Goal: Information Seeking & Learning: Learn about a topic

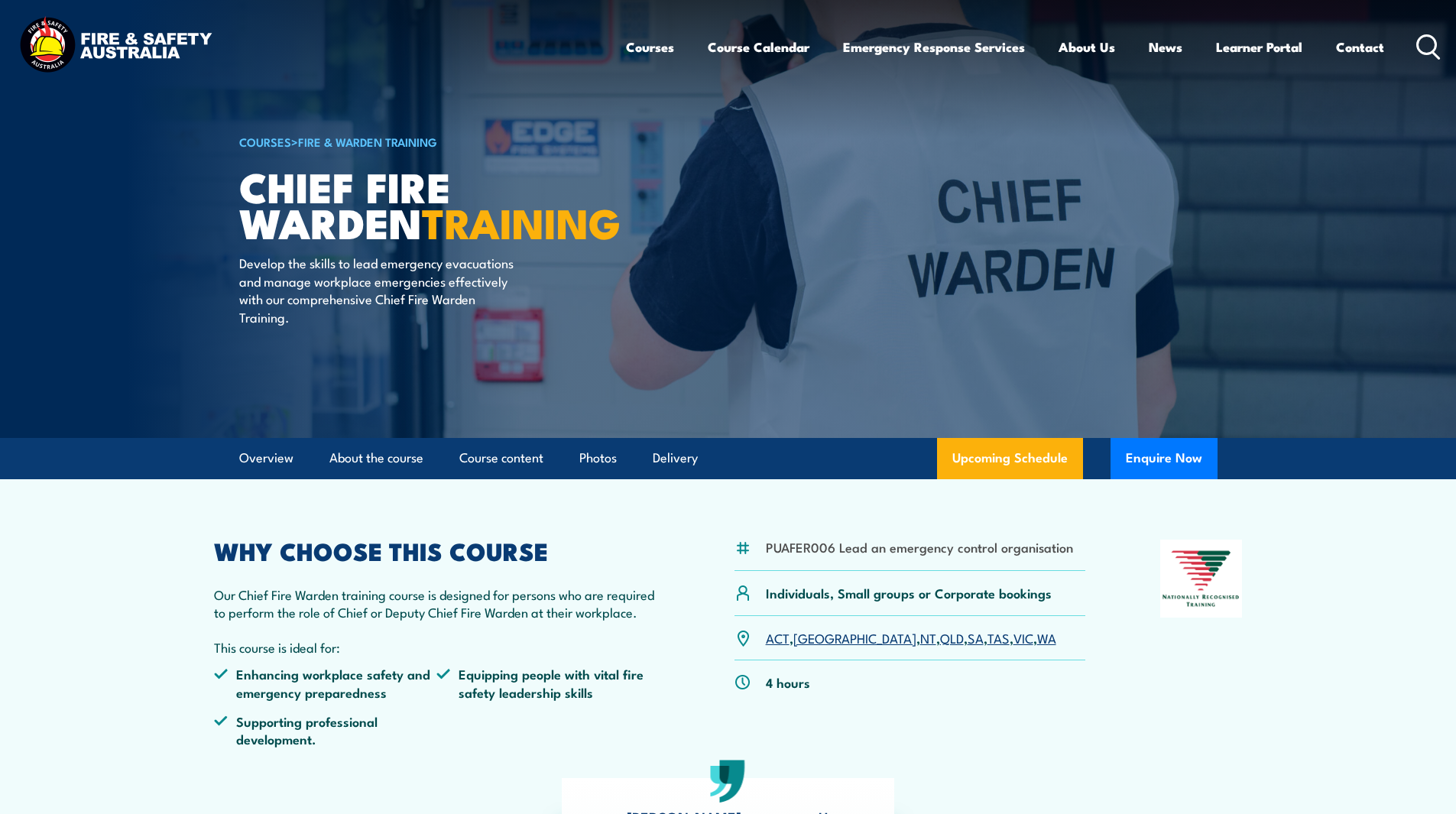
click at [1014, 635] on link "VIC" at bounding box center [1023, 637] width 20 height 18
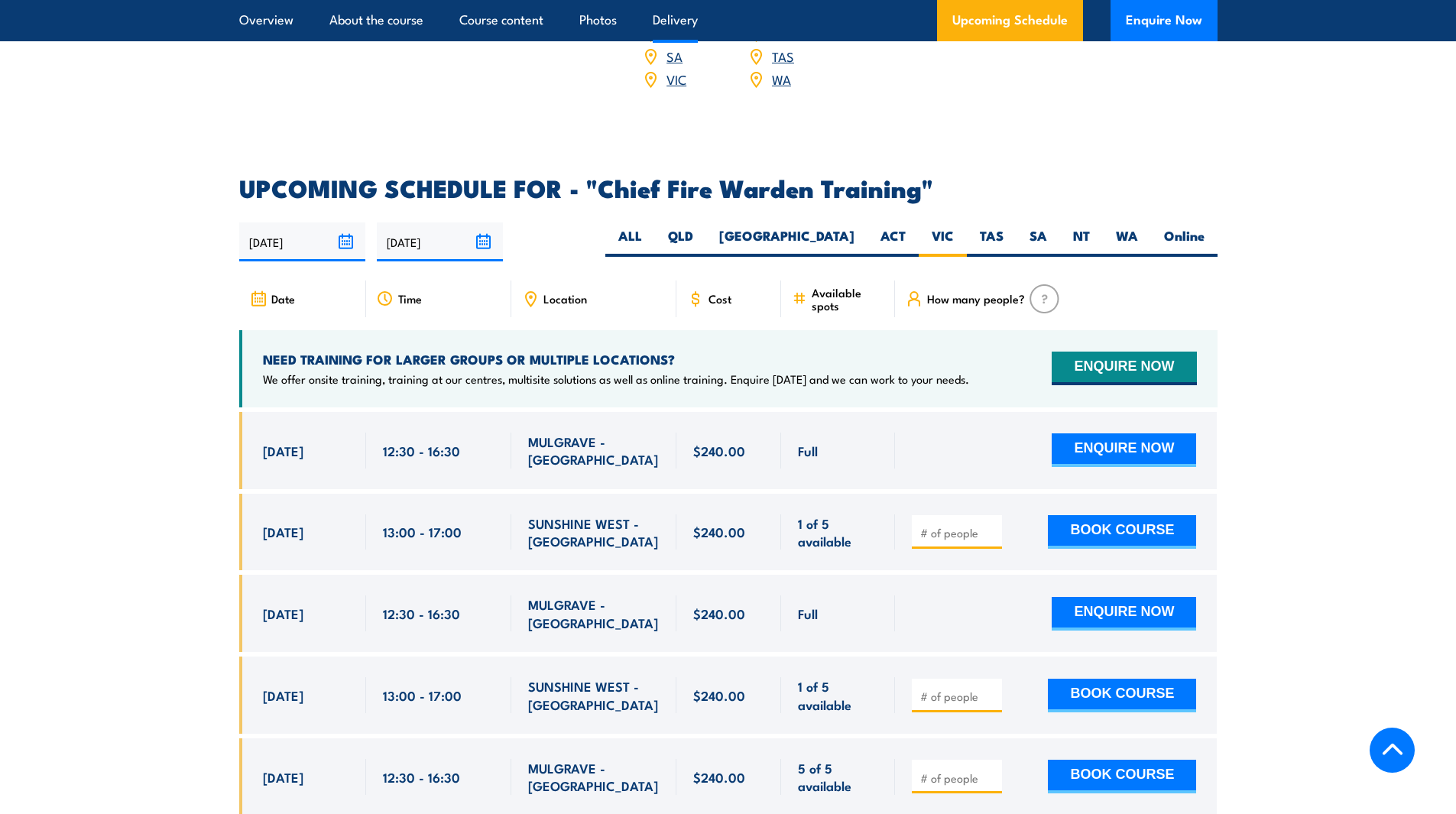
scroll to position [2726, 0]
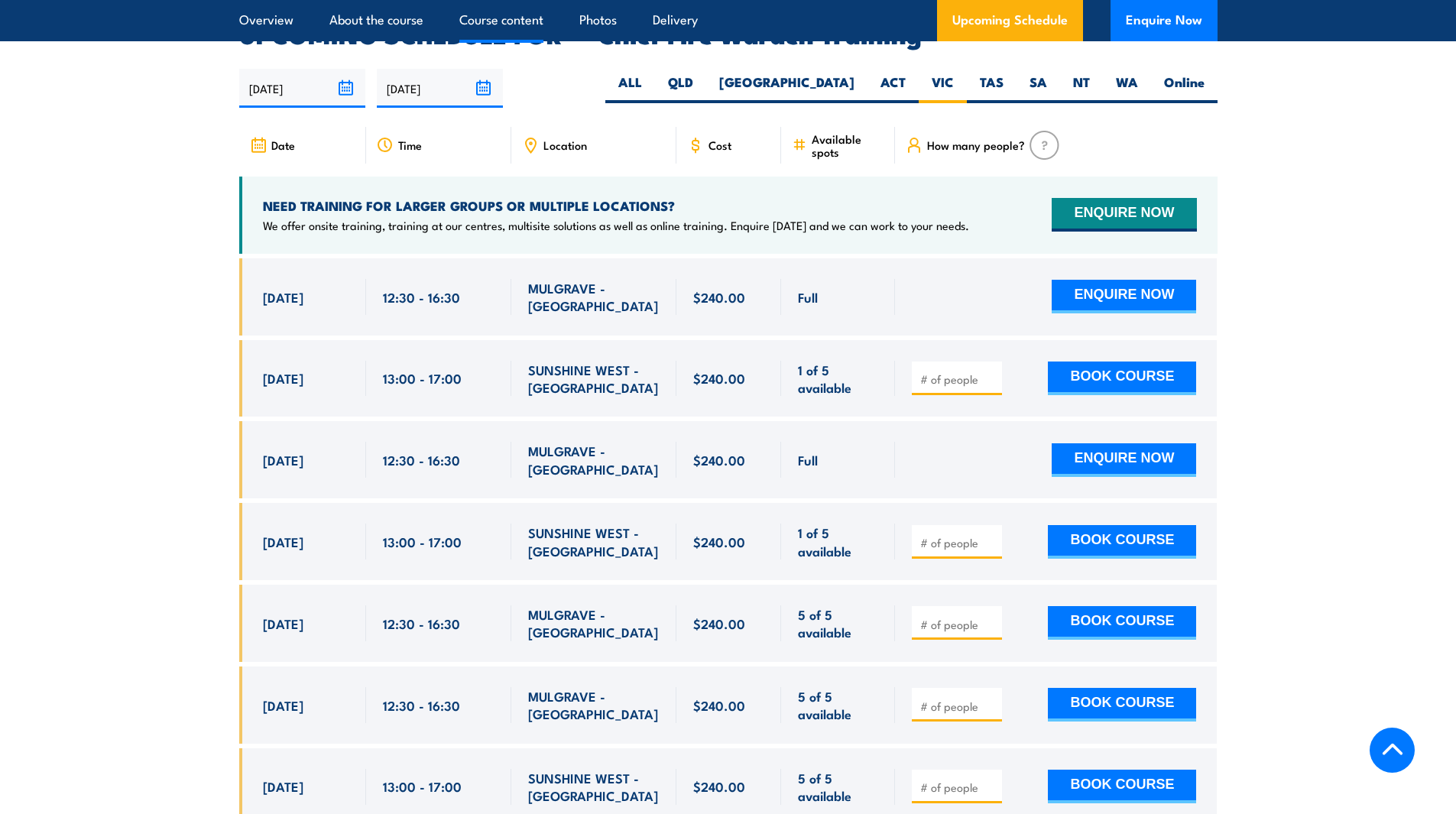
click at [495, 10] on link "Course content" at bounding box center [502, 20] width 84 height 40
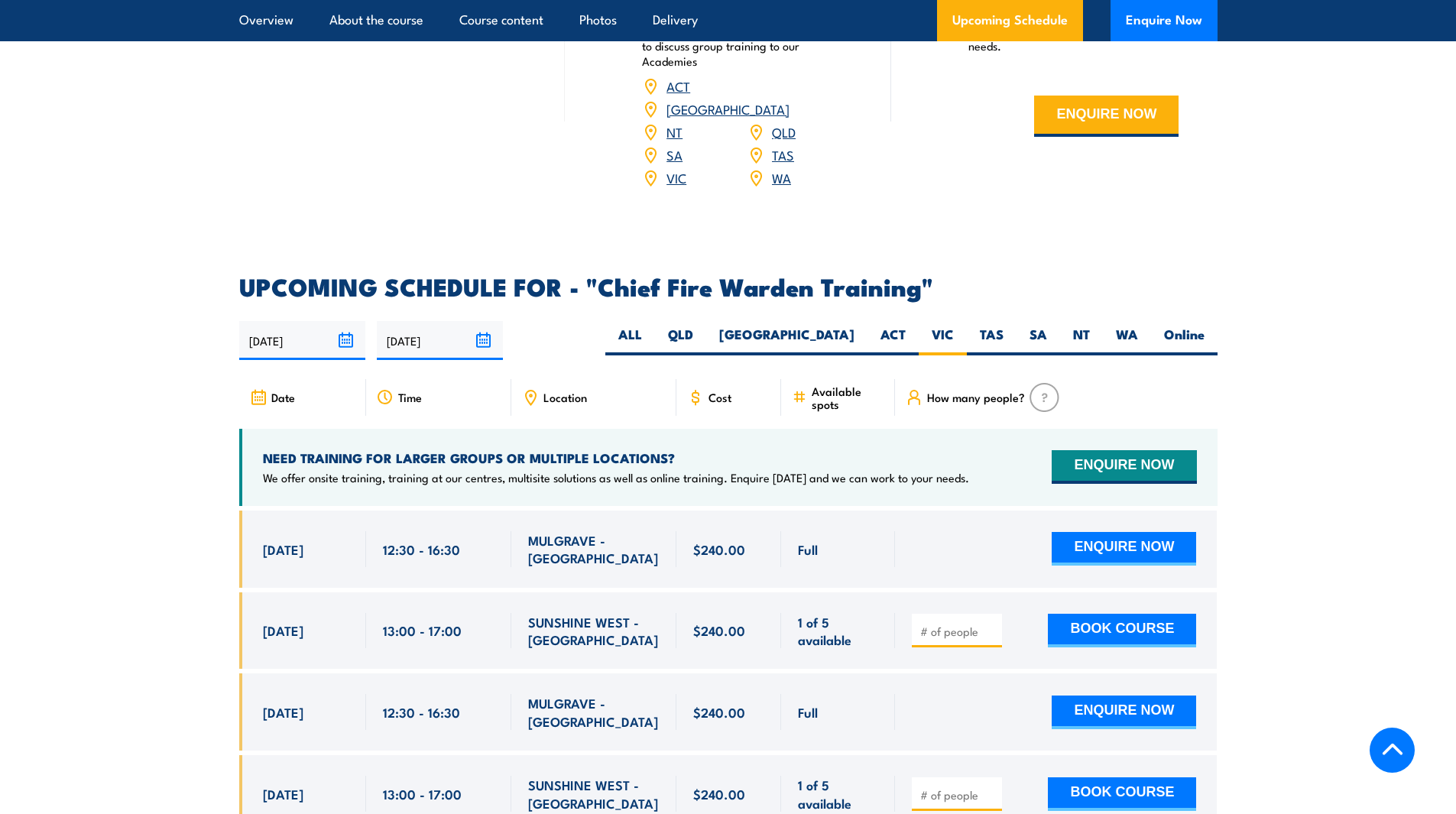
scroll to position [2506, 0]
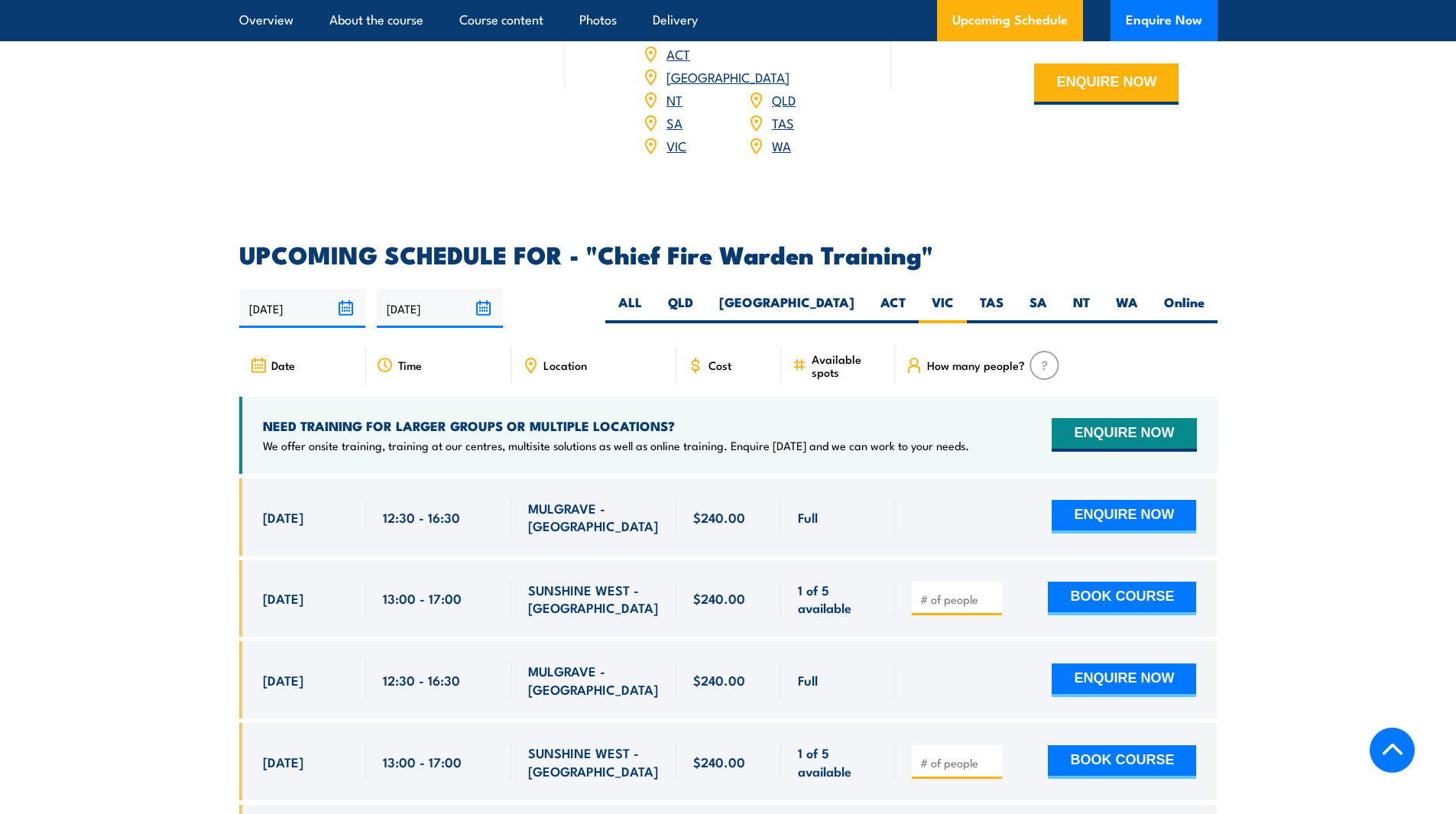
click at [1040, 351] on img at bounding box center [1045, 365] width 30 height 29
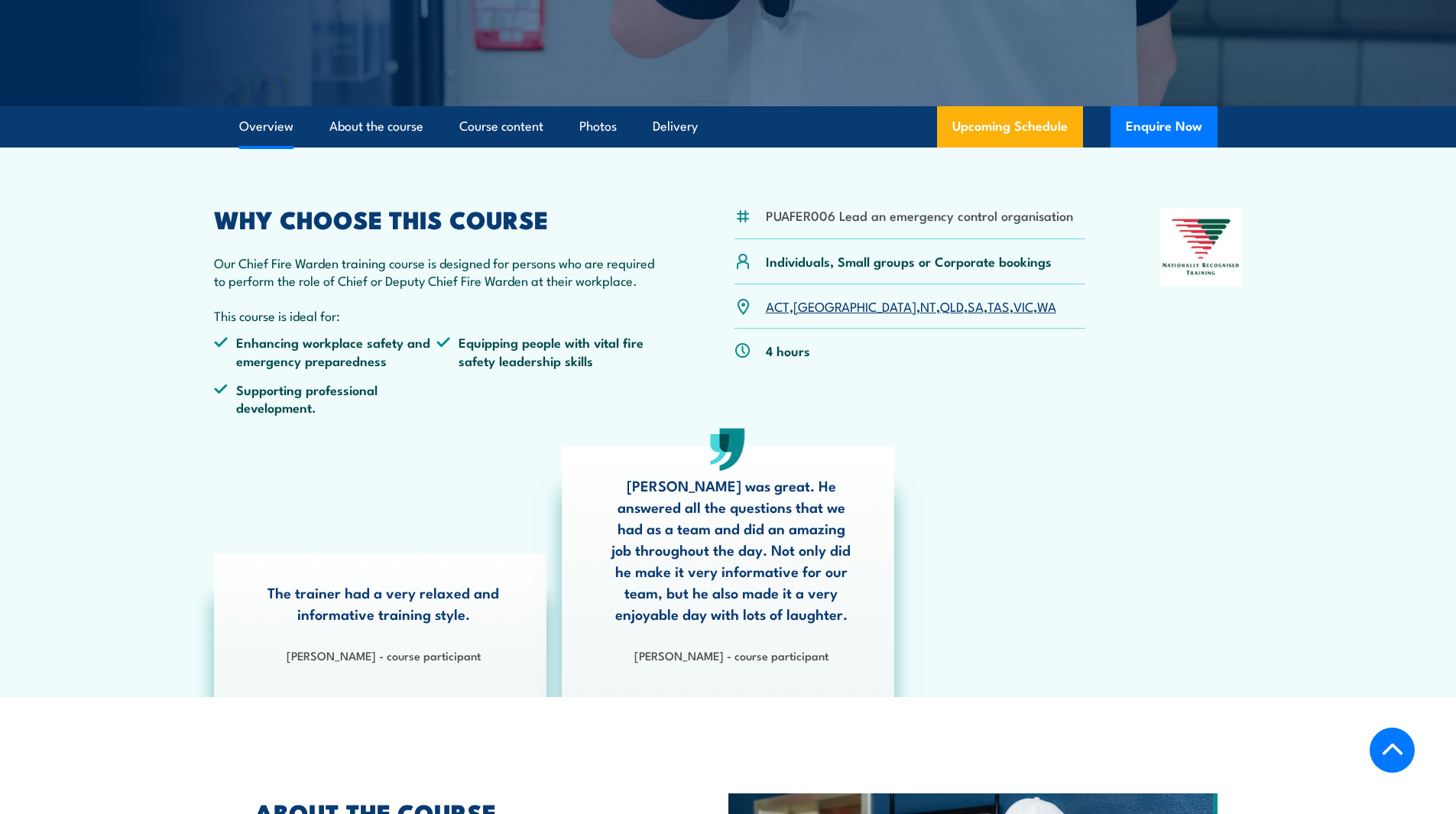
scroll to position [327, 0]
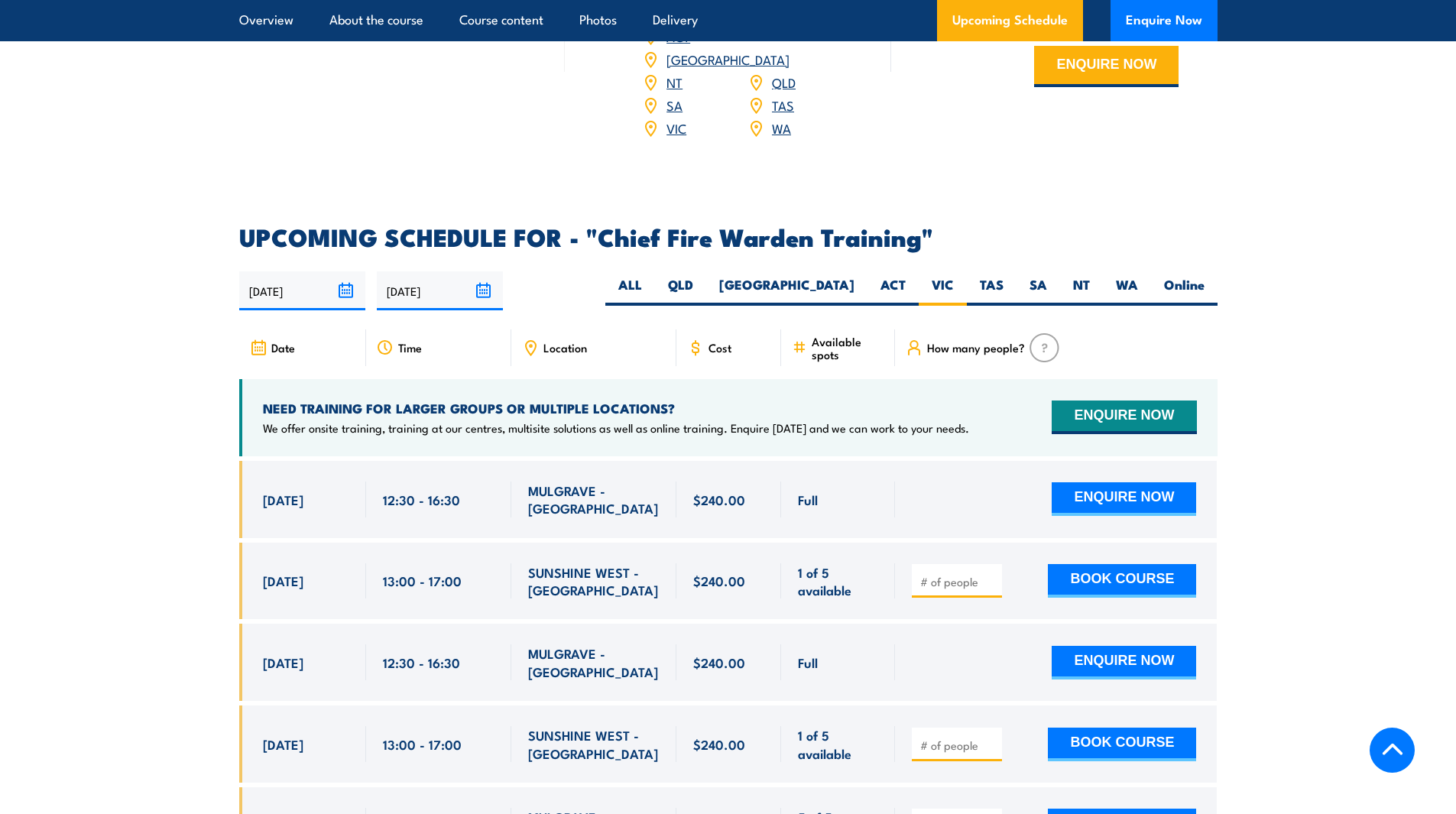
scroll to position [2654, 0]
